Goal: Book appointment/travel/reservation

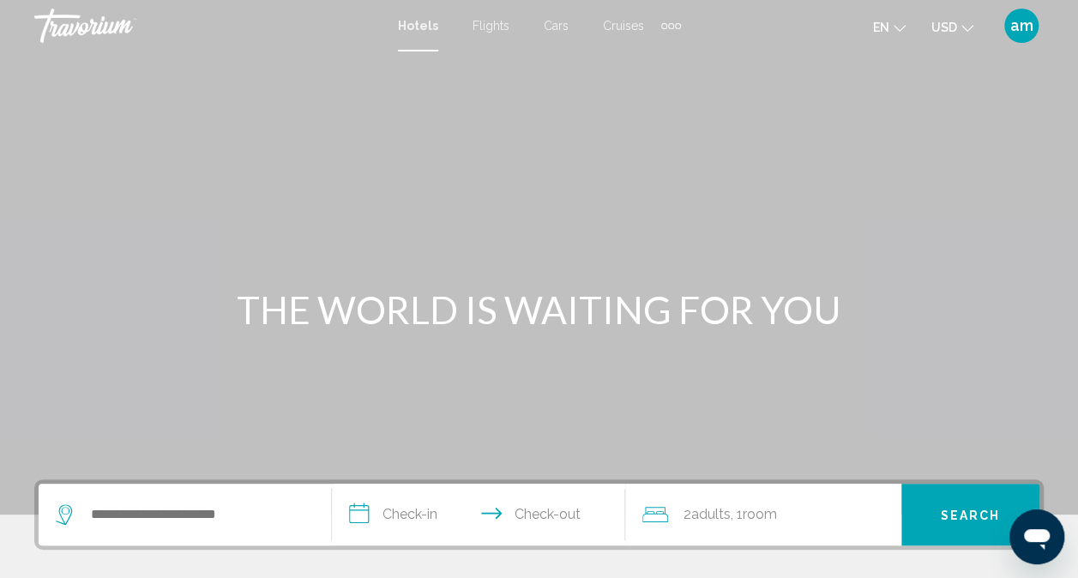
click at [672, 22] on div "Extra navigation items" at bounding box center [671, 26] width 20 height 26
click at [527, 69] on div "Main content" at bounding box center [539, 257] width 1078 height 515
click at [710, 519] on span "Adults" at bounding box center [710, 514] width 39 height 16
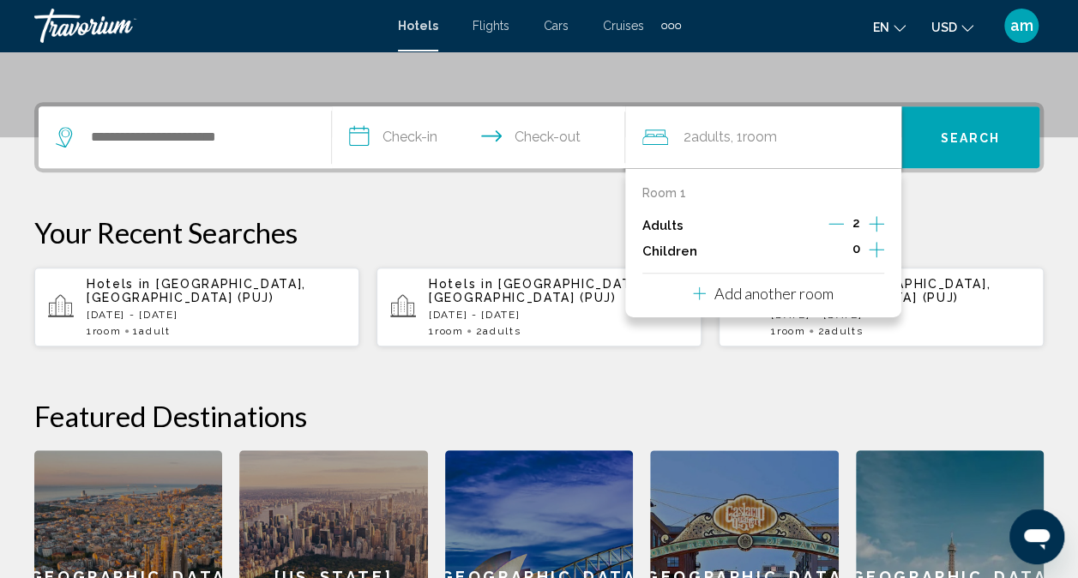
scroll to position [424, 0]
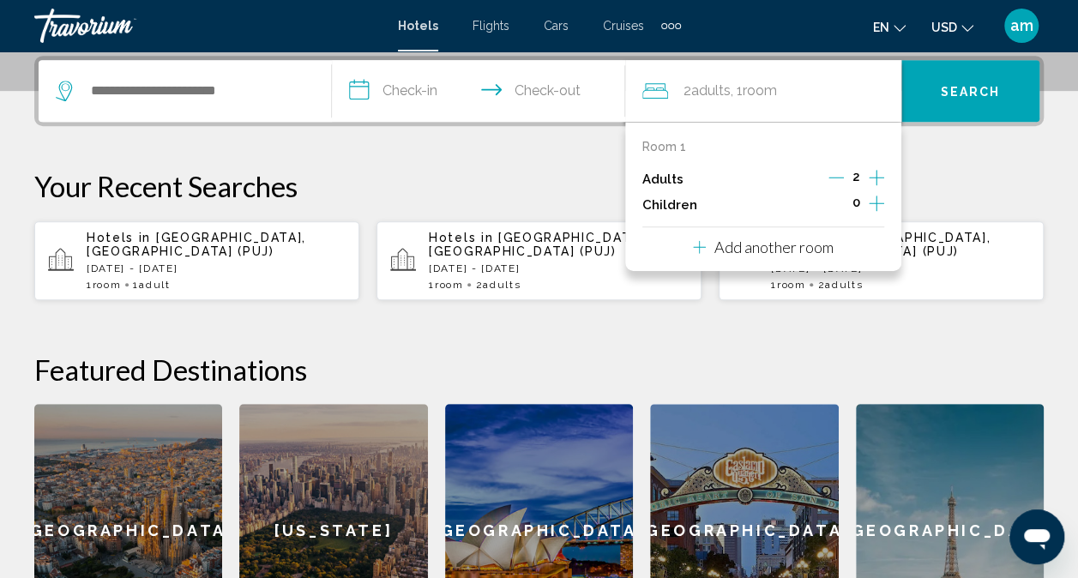
click at [775, 245] on p "Add another room" at bounding box center [774, 247] width 119 height 19
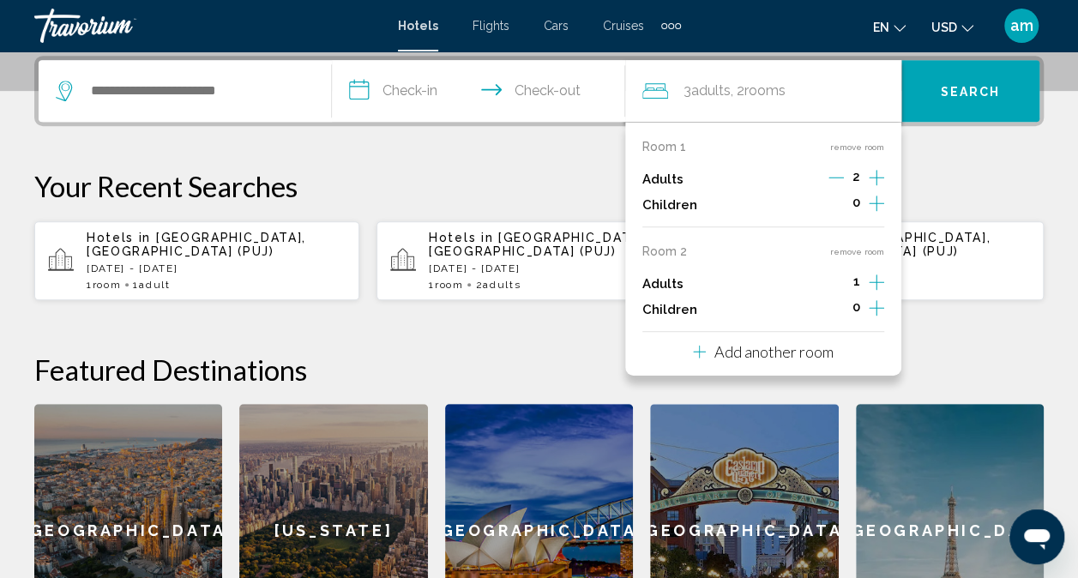
click at [769, 347] on p "Add another room" at bounding box center [774, 351] width 119 height 19
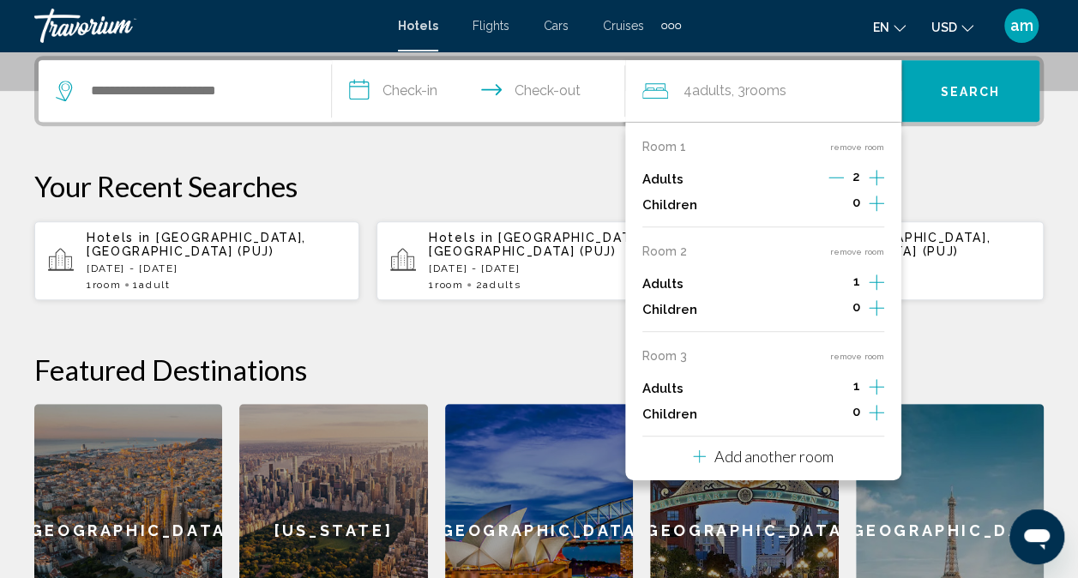
click at [770, 450] on p "Add another room" at bounding box center [774, 456] width 119 height 19
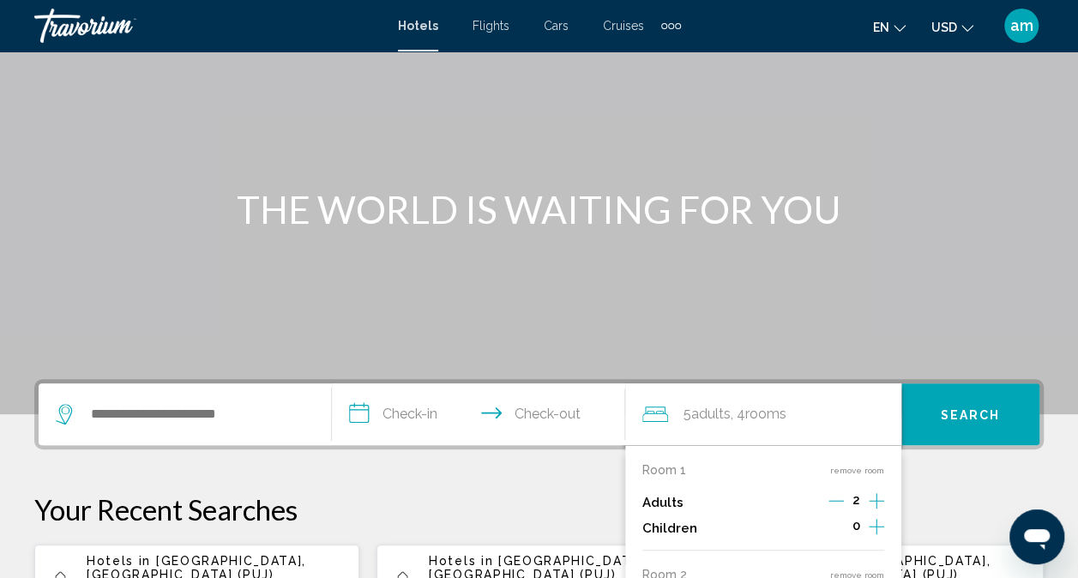
scroll to position [90, 0]
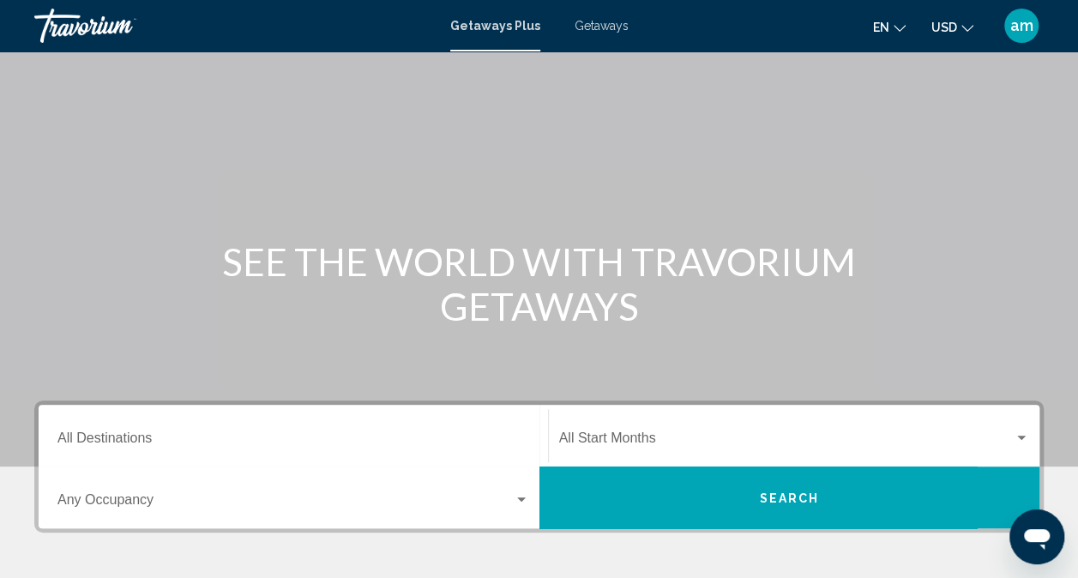
scroll to position [195, 0]
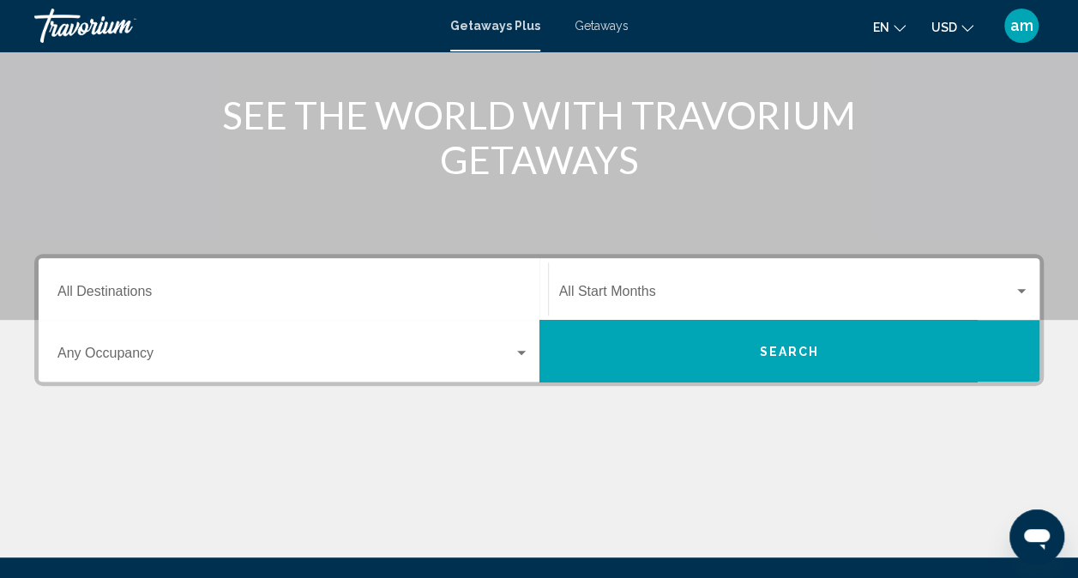
click at [130, 290] on input "Destination All Destinations" at bounding box center [293, 294] width 472 height 15
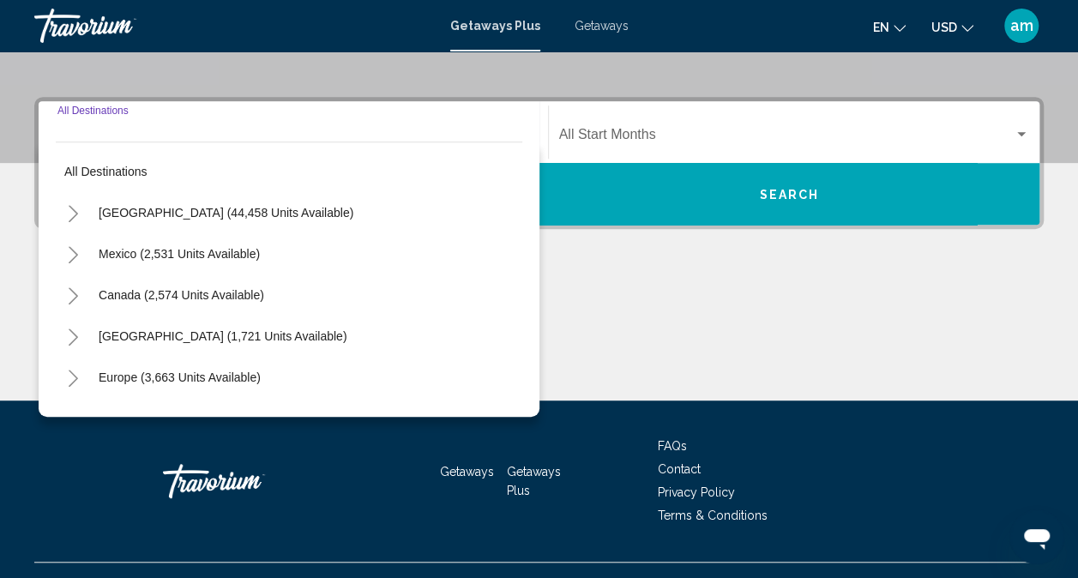
scroll to position [383, 0]
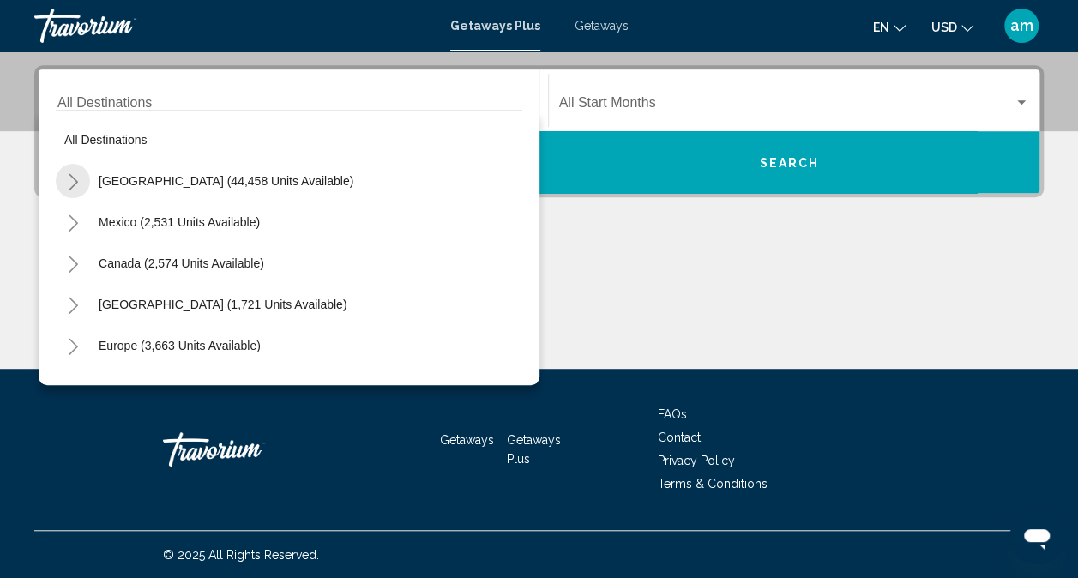
click at [71, 180] on icon "Toggle United States (44,458 units available)" at bounding box center [73, 181] width 13 height 17
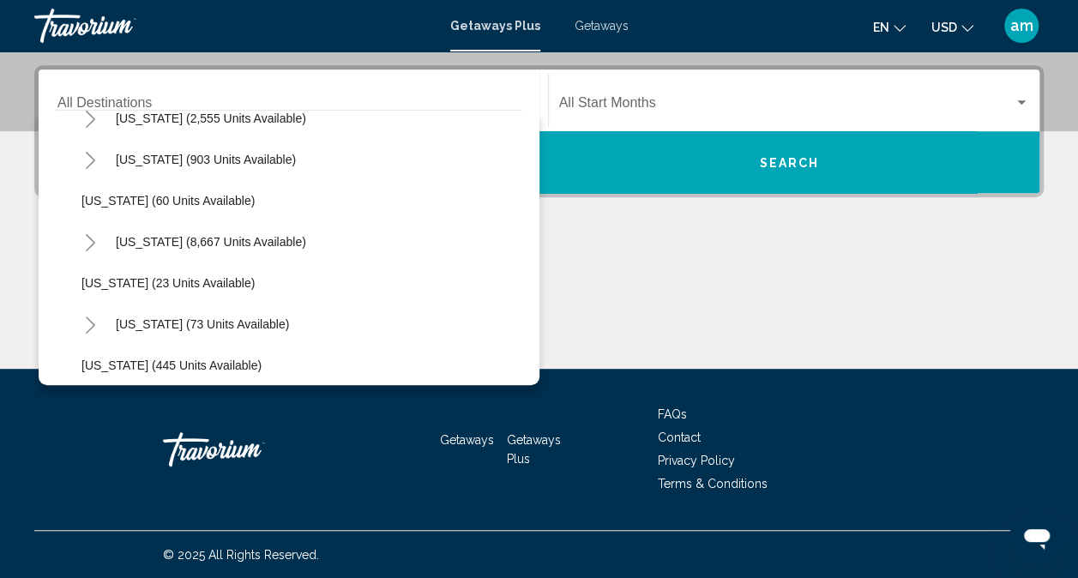
scroll to position [254, 0]
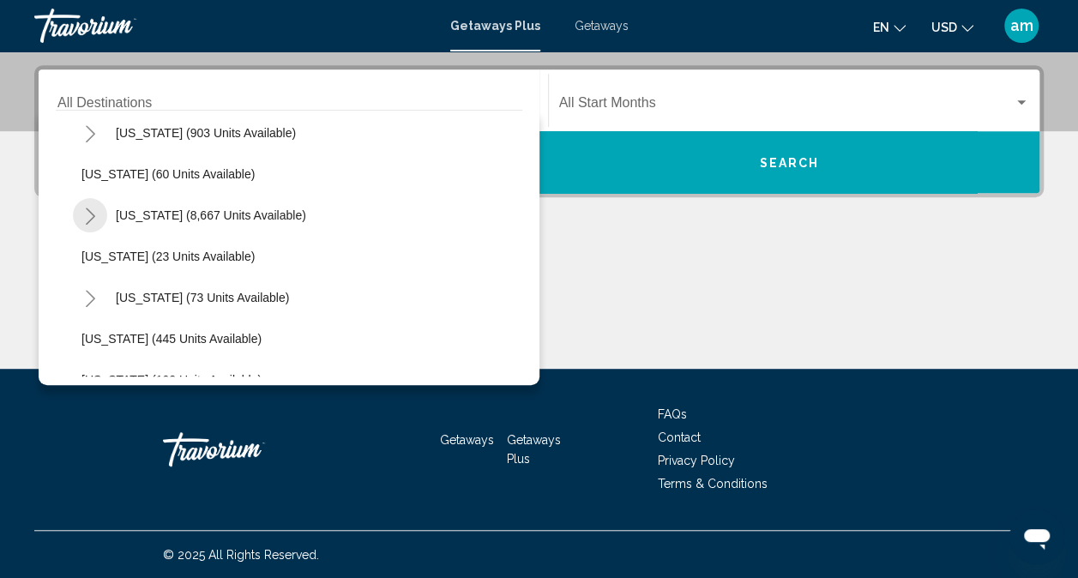
click at [89, 215] on icon "Toggle Florida (8,667 units available)" at bounding box center [90, 216] width 13 height 17
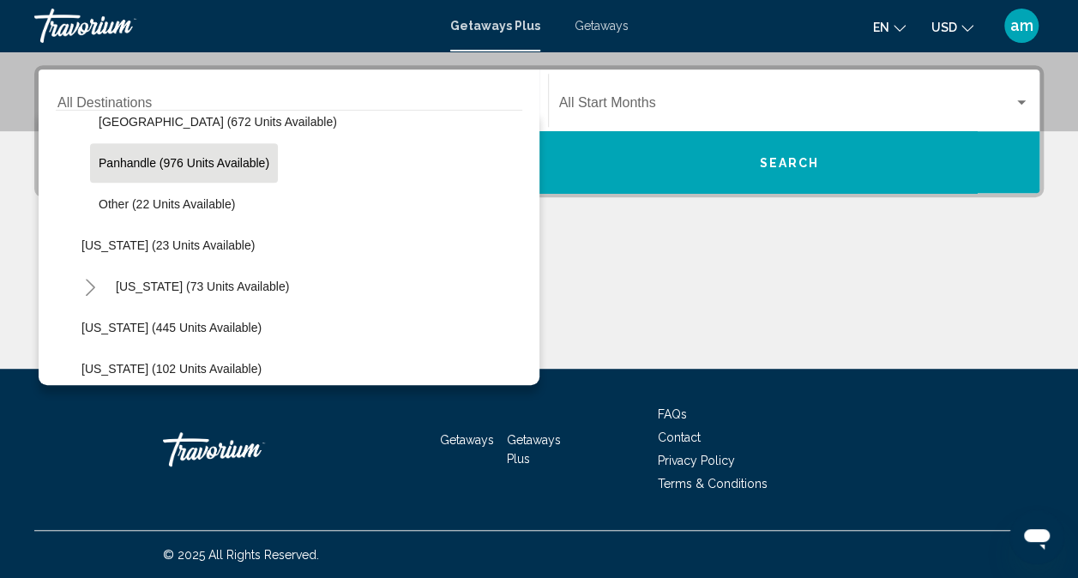
scroll to position [472, 0]
click at [608, 263] on div "Main content" at bounding box center [539, 304] width 1010 height 129
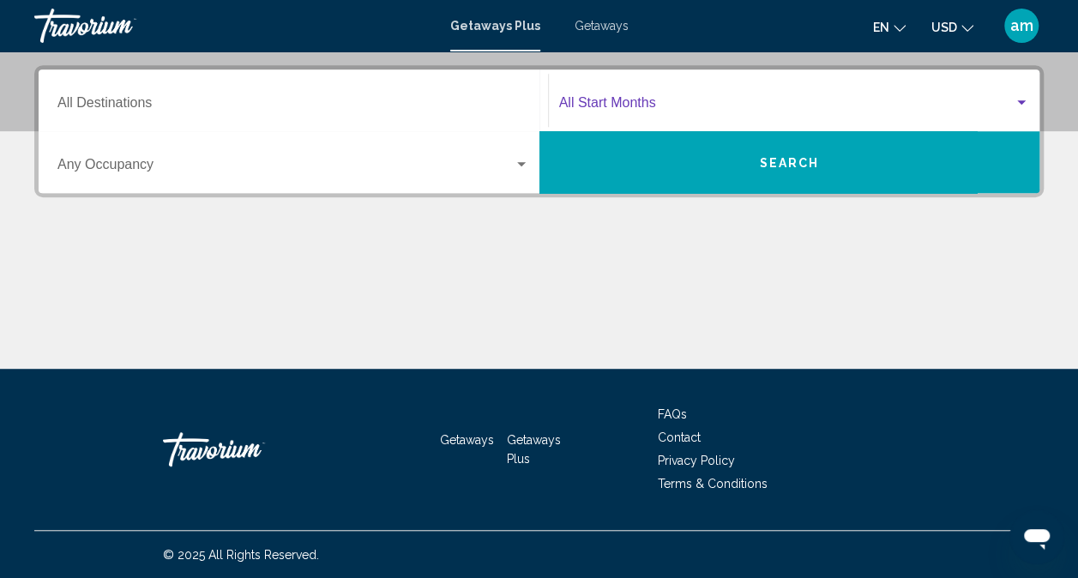
click at [630, 108] on span "Search widget" at bounding box center [787, 106] width 456 height 15
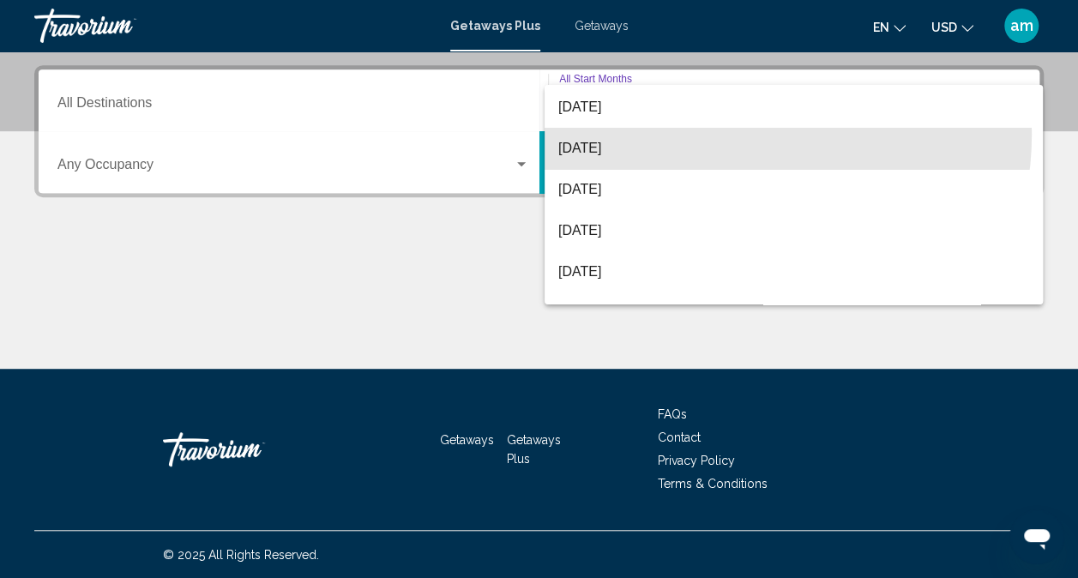
scroll to position [124, 0]
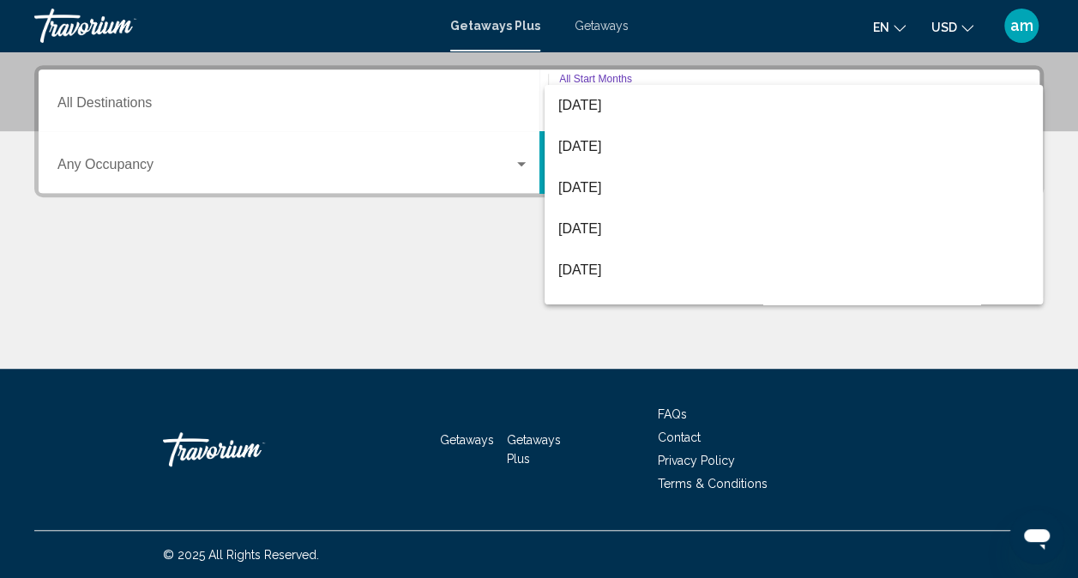
click at [724, 338] on div at bounding box center [539, 289] width 1078 height 578
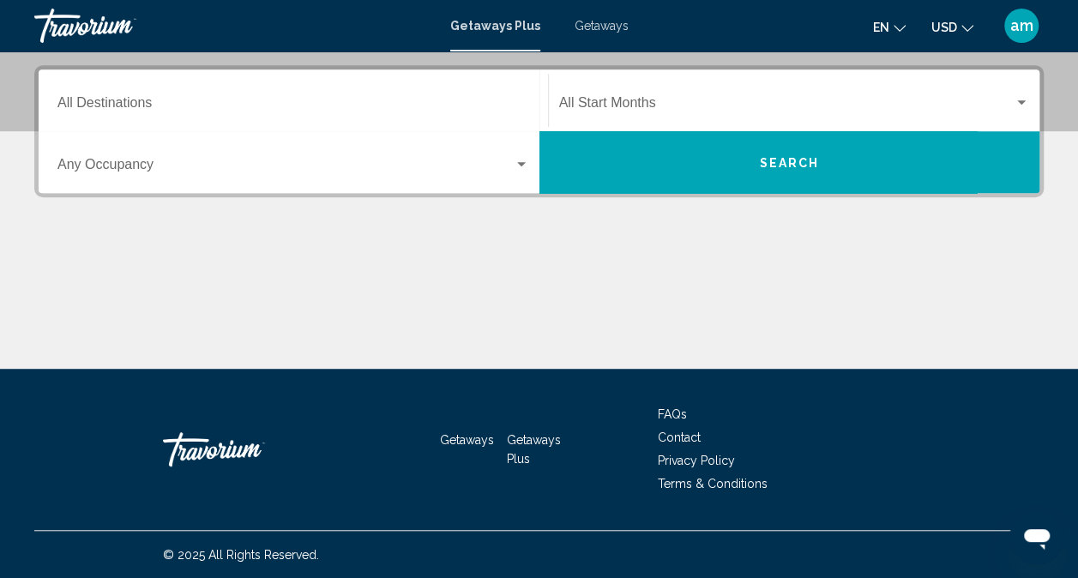
click at [510, 166] on span "Search widget" at bounding box center [285, 167] width 456 height 15
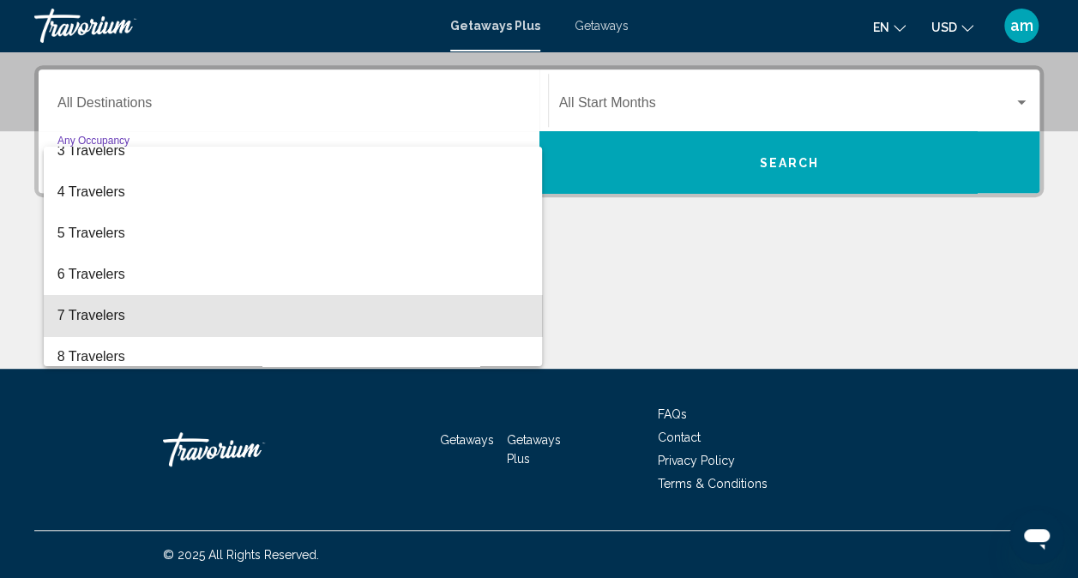
scroll to position [192, 0]
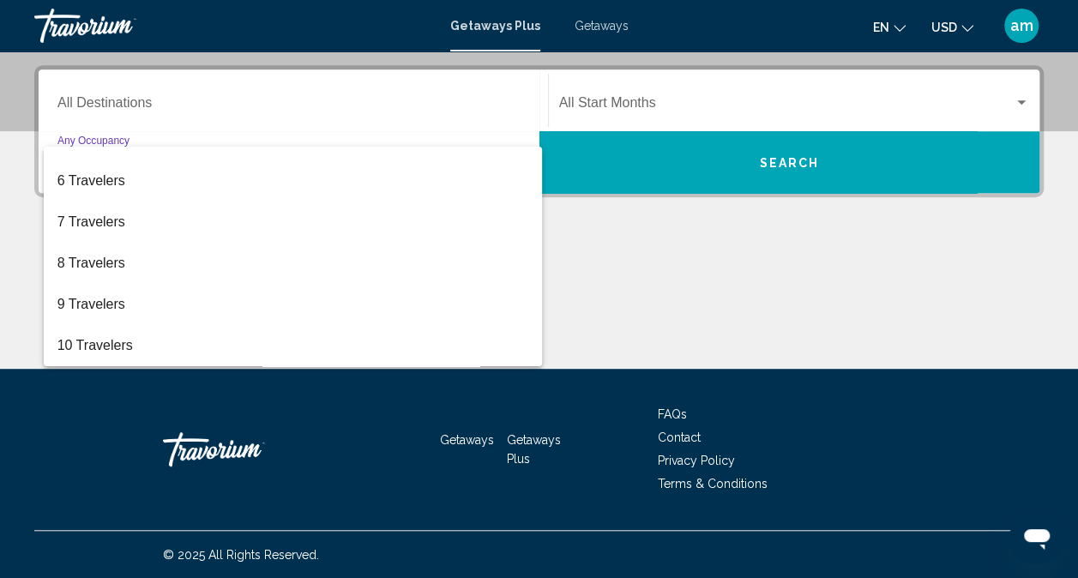
click at [610, 268] on div at bounding box center [539, 289] width 1078 height 578
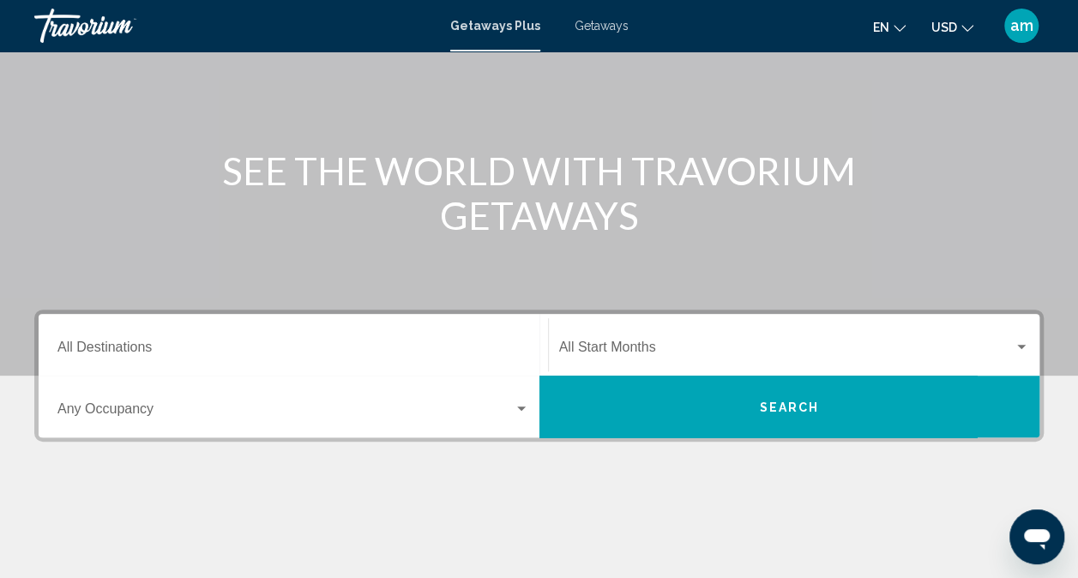
scroll to position [137, 0]
